Goal: Transaction & Acquisition: Obtain resource

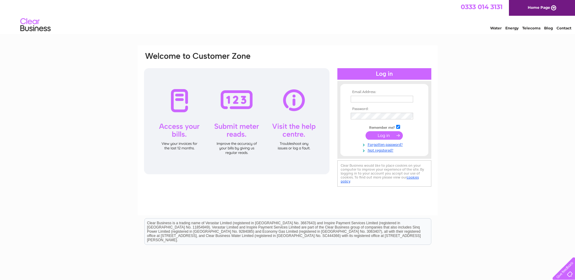
type input "[EMAIL_ADDRESS][DOMAIN_NAME]"
click at [388, 138] on input "submit" at bounding box center [383, 135] width 37 height 8
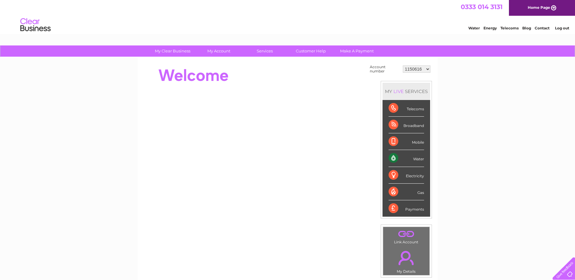
click at [428, 68] on select "1150616 1153120 1154544 1154547 1154548 30299859 30308972" at bounding box center [417, 68] width 28 height 7
click at [403, 65] on select "1150616 1153120 1154544 1154547 1154548 30299859 30308972" at bounding box center [417, 68] width 28 height 7
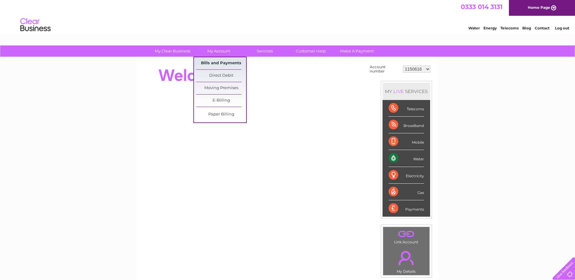
click at [220, 61] on link "Bills and Payments" at bounding box center [221, 63] width 50 height 12
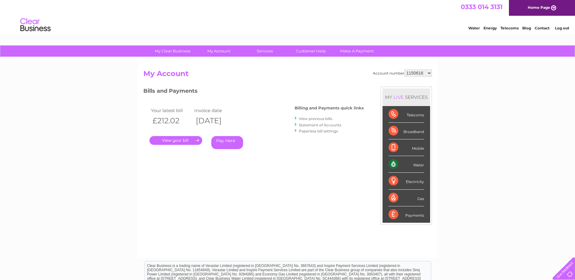
click at [189, 140] on link "." at bounding box center [175, 140] width 53 height 9
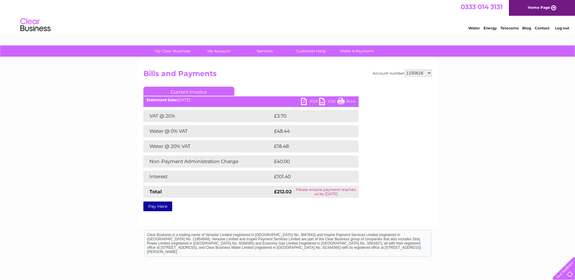
click at [303, 99] on link "PDF" at bounding box center [310, 102] width 18 height 9
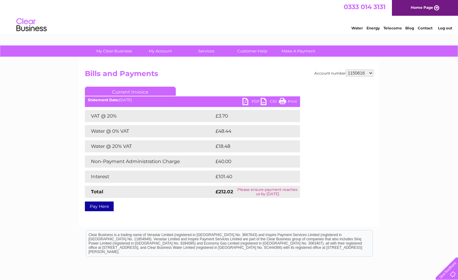
click at [371, 73] on select "1150616 1153120 1154544 1154547 1154548 30299859 30308972" at bounding box center [360, 72] width 28 height 7
select select "1153120"
click at [346, 69] on select "1150616 1153120 1154544 1154547 1154548 30299859 30308972" at bounding box center [360, 72] width 28 height 7
click at [244, 101] on link "PDF" at bounding box center [251, 102] width 18 height 9
click at [373, 71] on select "1150616 1153120 1154544 1154547 1154548 30299859 30308972" at bounding box center [360, 72] width 28 height 7
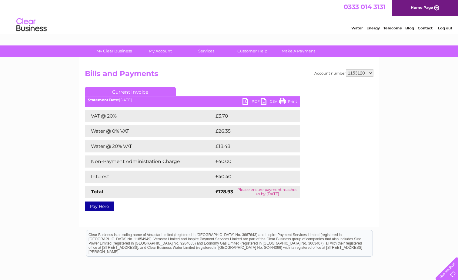
select select "1154544"
click at [346, 69] on select "1150616 1153120 1154544 1154547 1154548 30299859 30308972" at bounding box center [360, 72] width 28 height 7
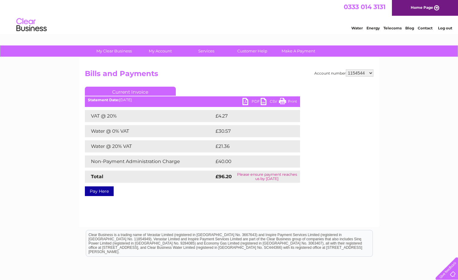
click at [245, 101] on link "PDF" at bounding box center [251, 102] width 18 height 9
click at [370, 73] on select "1150616 1153120 1154544 1154547 1154548 30299859 30308972" at bounding box center [360, 72] width 28 height 7
select select "1154547"
click at [346, 69] on select "1150616 1153120 1154544 1154547 1154548 30299859 30308972" at bounding box center [360, 72] width 28 height 7
click at [246, 100] on link "PDF" at bounding box center [251, 102] width 18 height 9
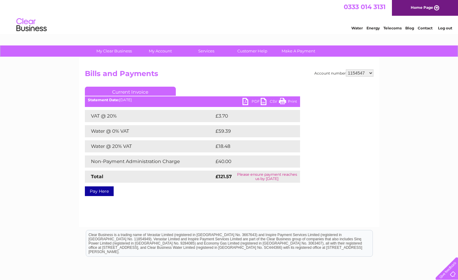
click at [246, 101] on link "PDF" at bounding box center [251, 102] width 18 height 9
